Goal: Find specific page/section: Find specific page/section

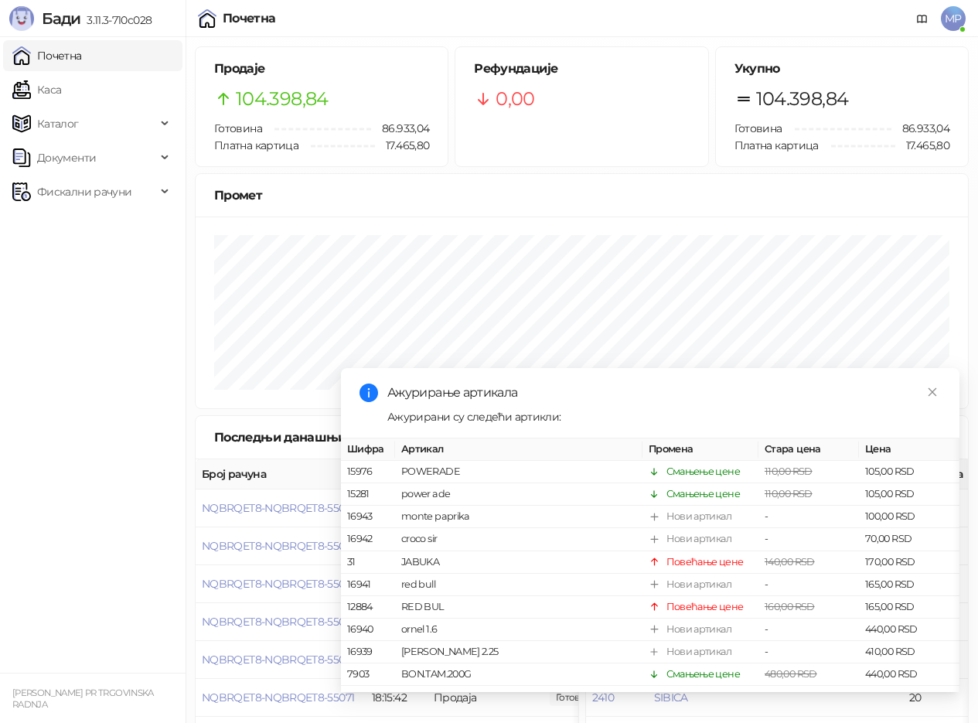
click at [61, 88] on link "Каса" at bounding box center [36, 89] width 49 height 31
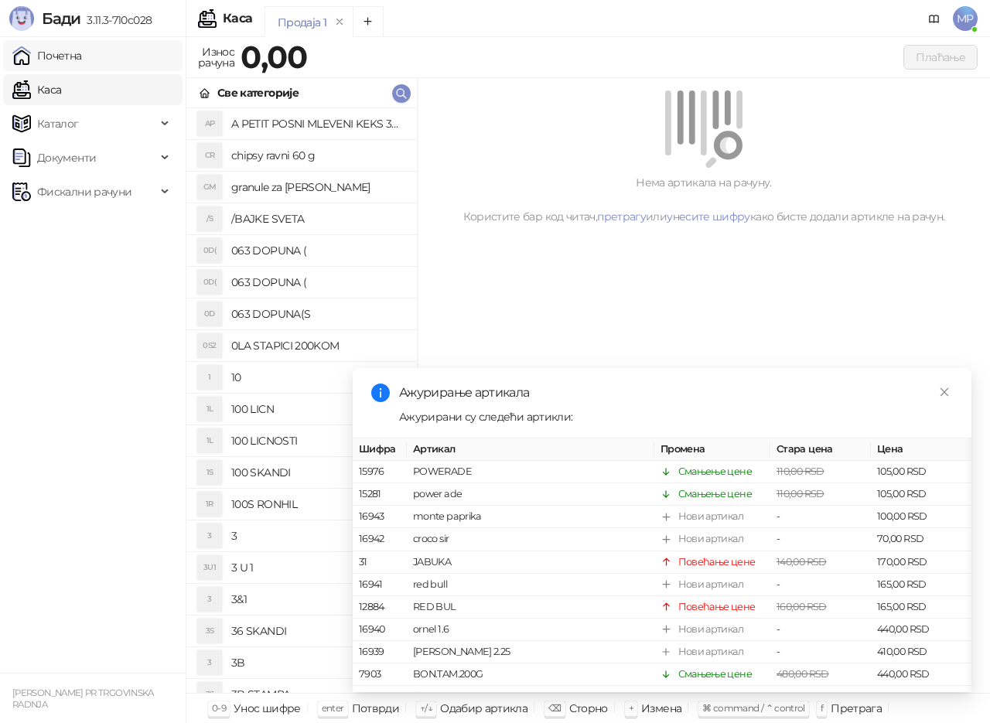
click at [82, 59] on link "Почетна" at bounding box center [47, 55] width 70 height 31
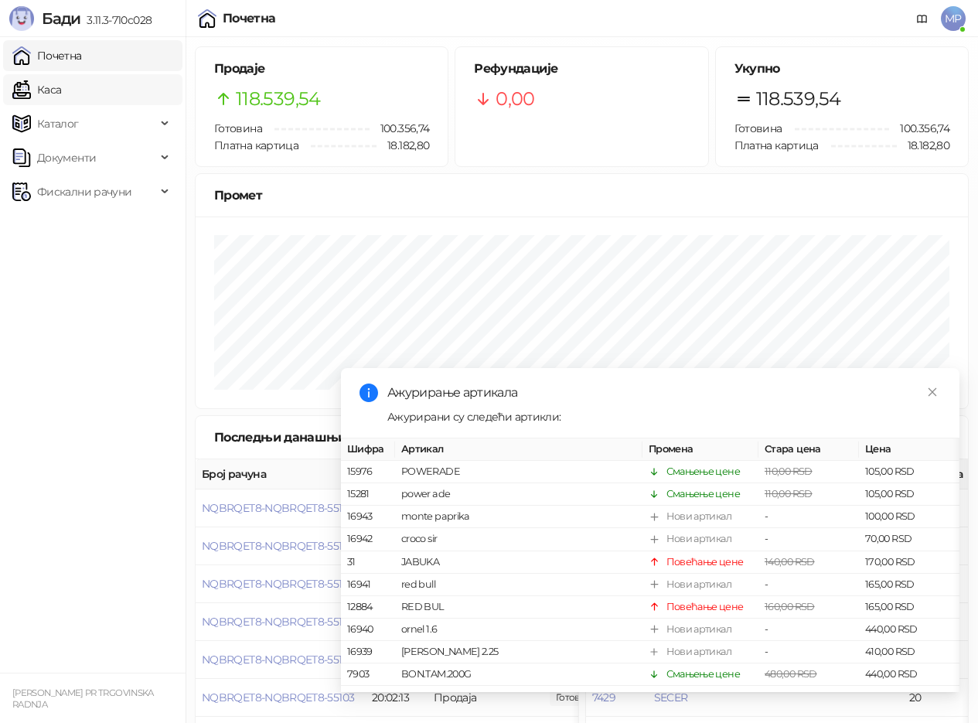
click at [61, 93] on link "Каса" at bounding box center [36, 89] width 49 height 31
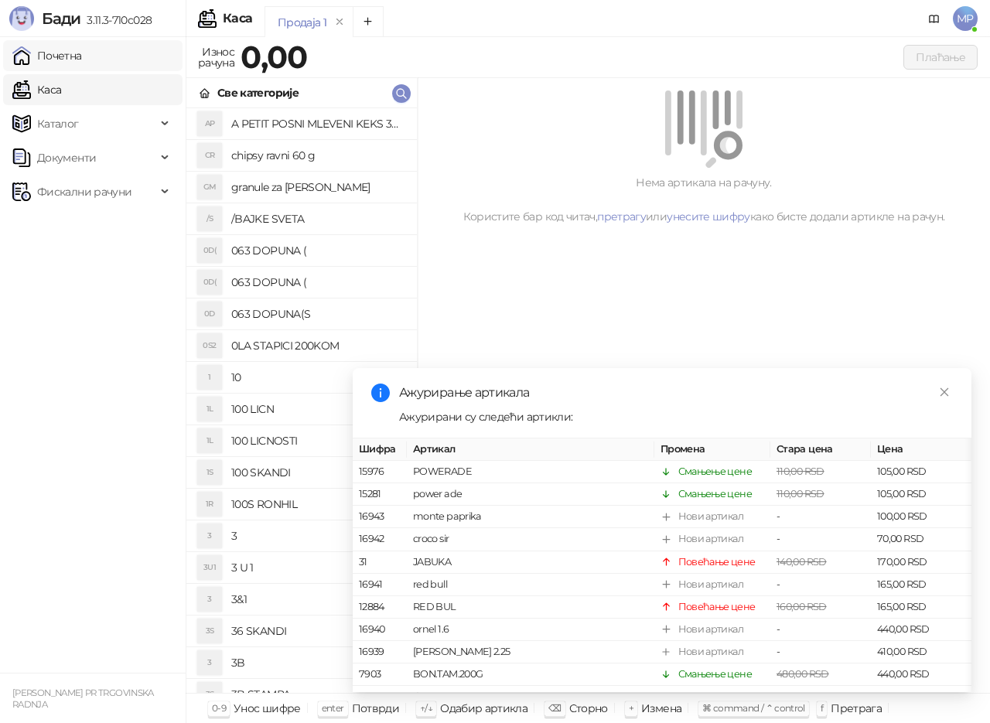
click at [73, 55] on link "Почетна" at bounding box center [47, 55] width 70 height 31
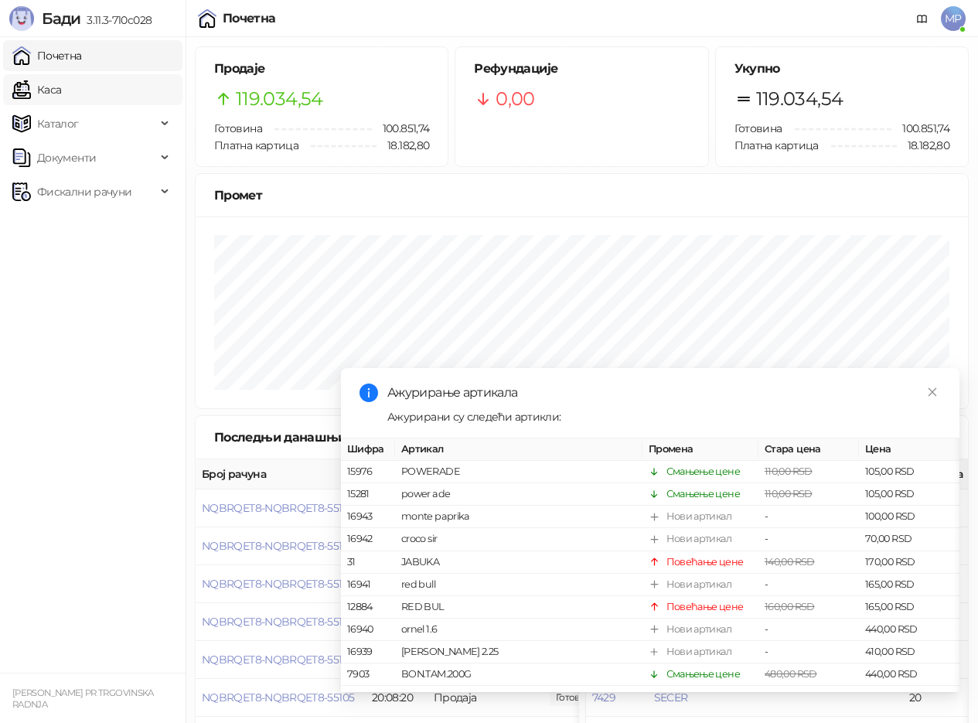
click at [47, 94] on link "Каса" at bounding box center [36, 89] width 49 height 31
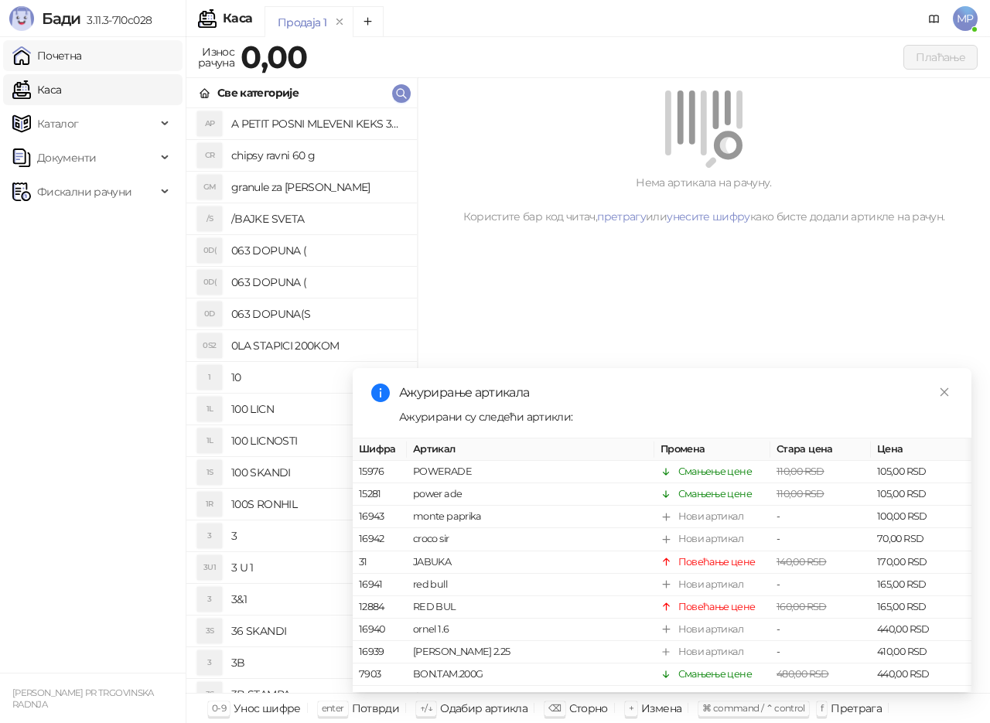
click at [69, 56] on link "Почетна" at bounding box center [47, 55] width 70 height 31
